Goal: Task Accomplishment & Management: Complete application form

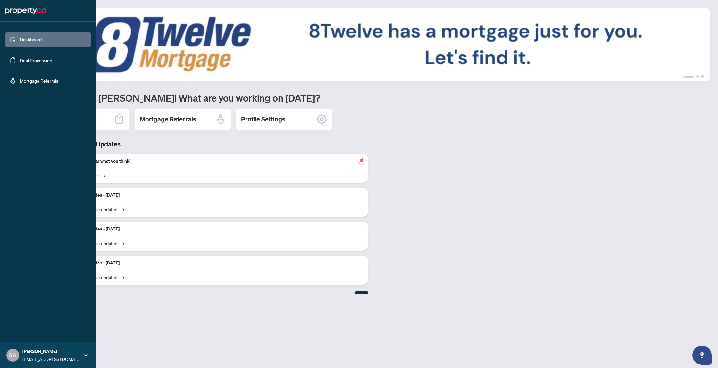
click at [30, 63] on link "Deal Processing" at bounding box center [36, 60] width 32 height 6
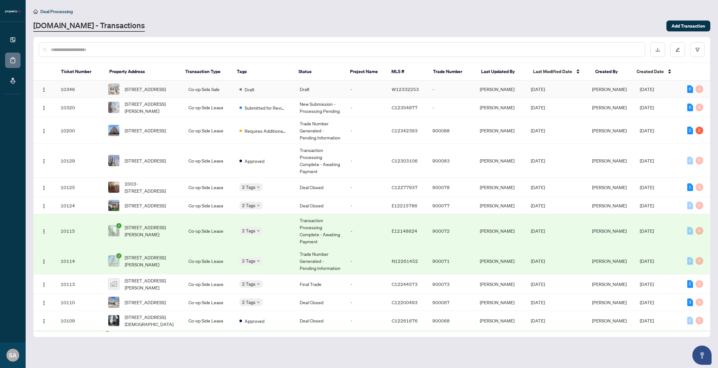
click at [261, 94] on td "Draft" at bounding box center [264, 89] width 61 height 17
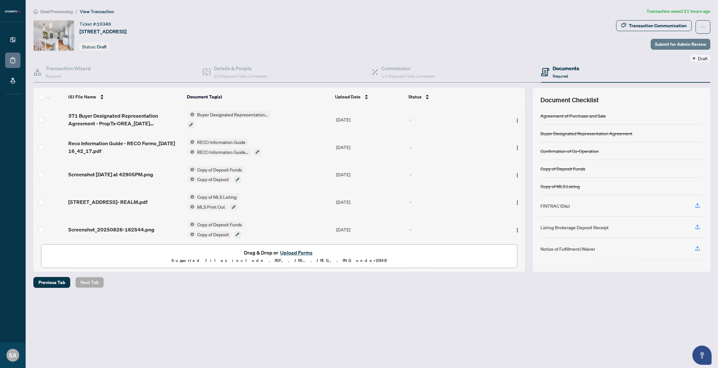
click at [677, 43] on span "Submit for Admin Review" at bounding box center [680, 44] width 51 height 10
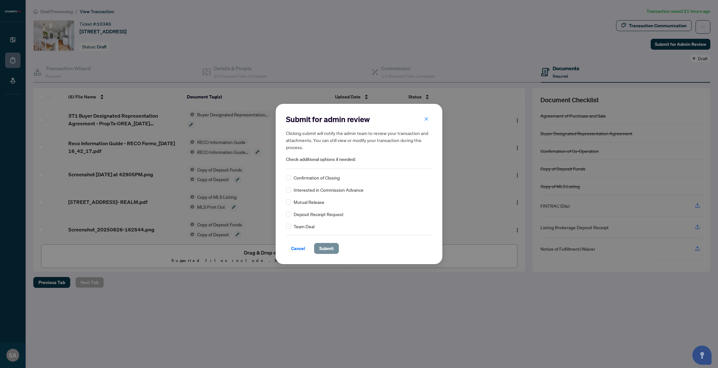
click at [327, 247] on span "Submit" at bounding box center [326, 248] width 14 height 10
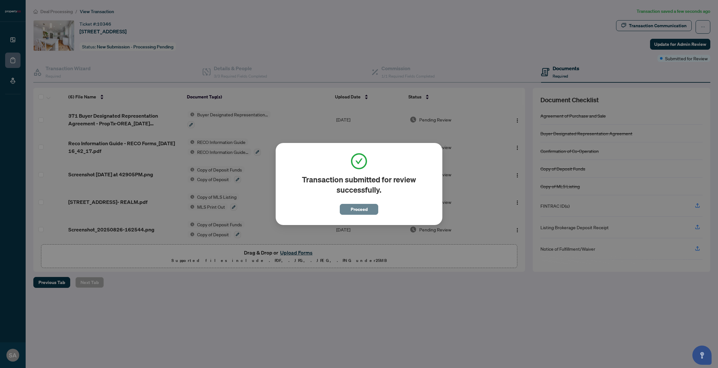
click at [351, 209] on span "Proceed" at bounding box center [359, 209] width 17 height 10
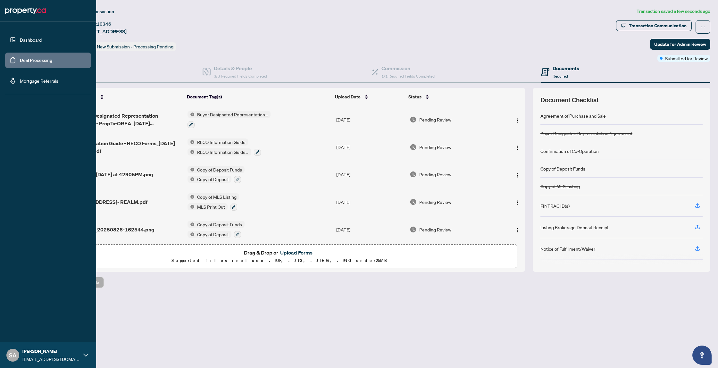
click at [32, 41] on link "Dashboard" at bounding box center [31, 40] width 22 height 6
